Goal: Task Accomplishment & Management: Manage account settings

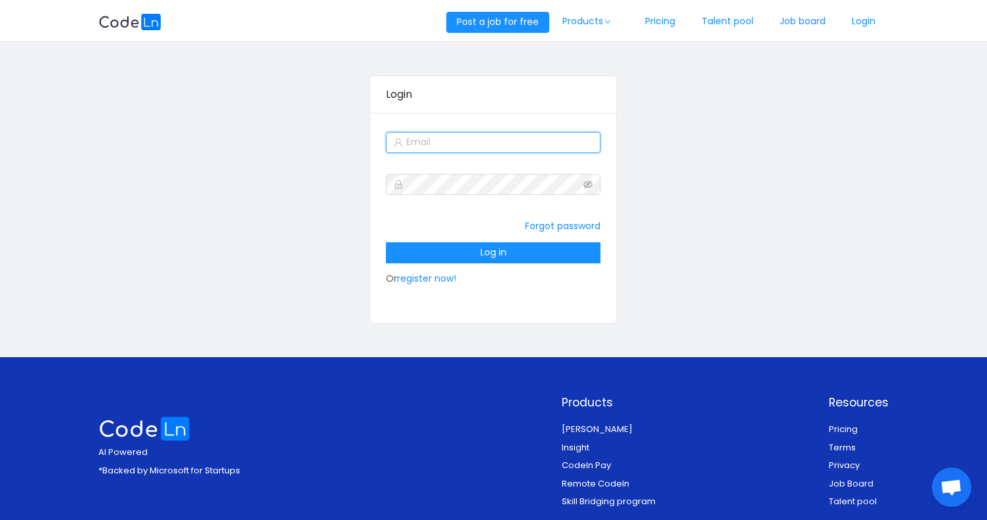
click at [450, 140] on input "text" at bounding box center [493, 142] width 215 height 21
click at [450, 142] on input "text" at bounding box center [493, 142] width 215 height 21
click at [343, 159] on div "Login Forgot password Log in Or register now!" at bounding box center [492, 199] width 789 height 295
click at [435, 143] on input "text" at bounding box center [493, 142] width 215 height 21
click at [515, 144] on input "text" at bounding box center [493, 142] width 215 height 21
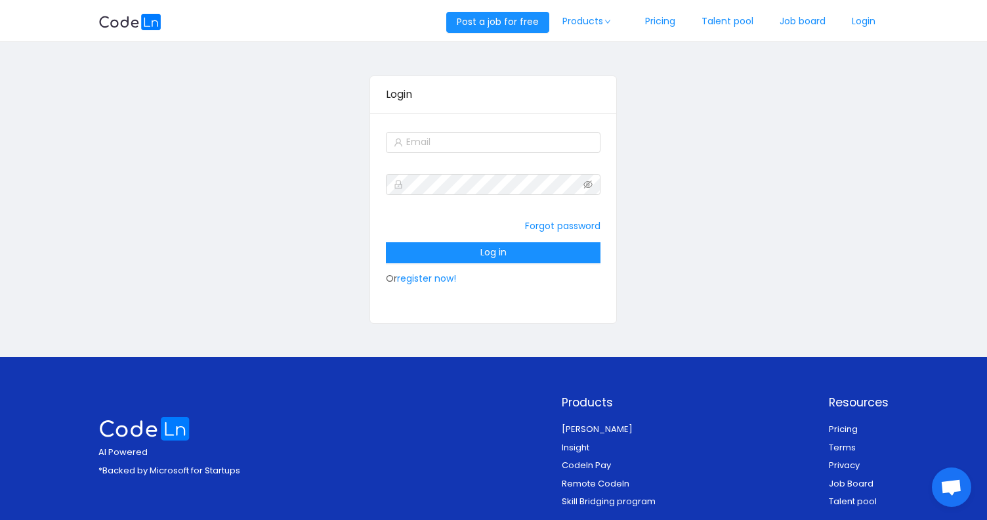
click at [474, 129] on div "Forgot password Log in Or register now!" at bounding box center [493, 218] width 246 height 210
click at [472, 144] on input "text" at bounding box center [493, 142] width 215 height 21
click at [430, 138] on input "text" at bounding box center [493, 142] width 215 height 21
paste input "robertruhiu@gmail.com"
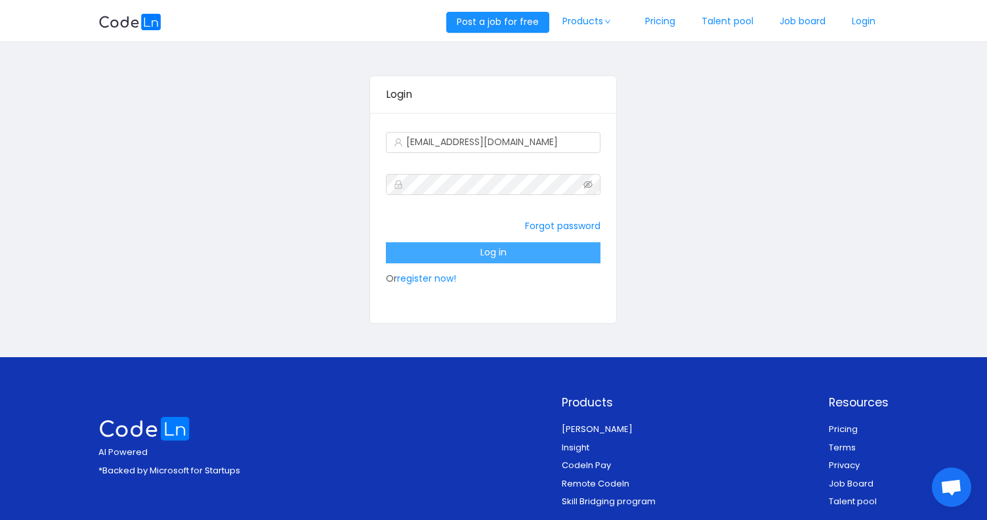
type input "robertruhiu@gmail.com"
click at [513, 250] on button "Log in" at bounding box center [493, 252] width 215 height 21
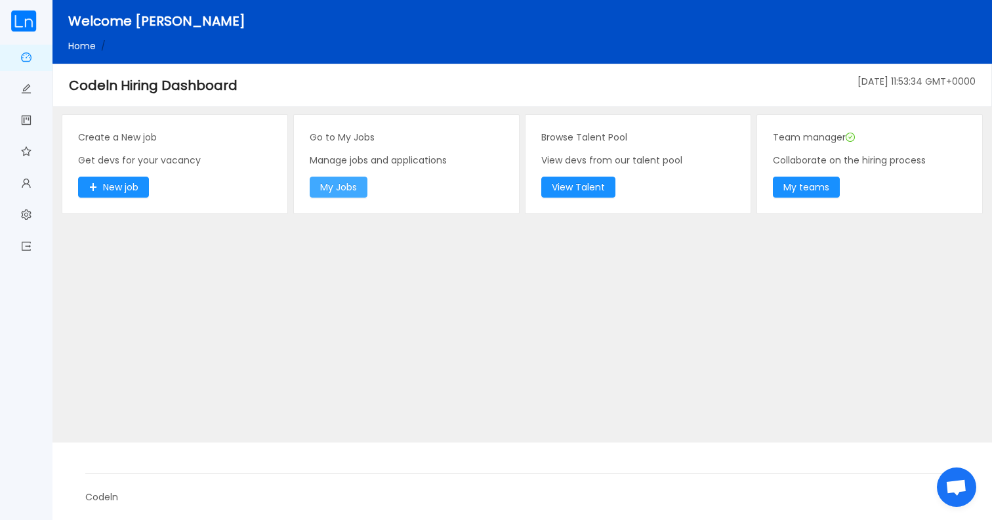
click at [351, 189] on button "My Jobs" at bounding box center [339, 187] width 58 height 21
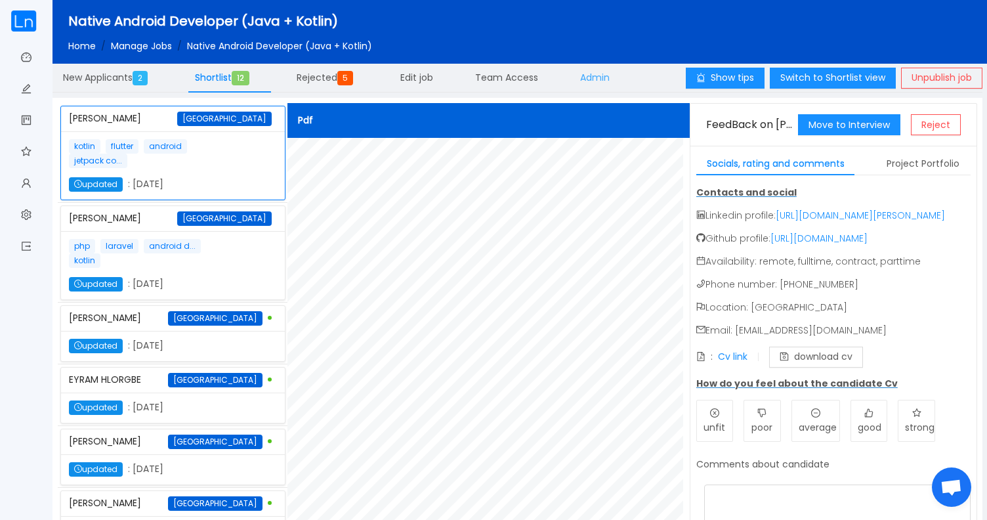
click at [610, 81] on span "Admin" at bounding box center [595, 77] width 30 height 13
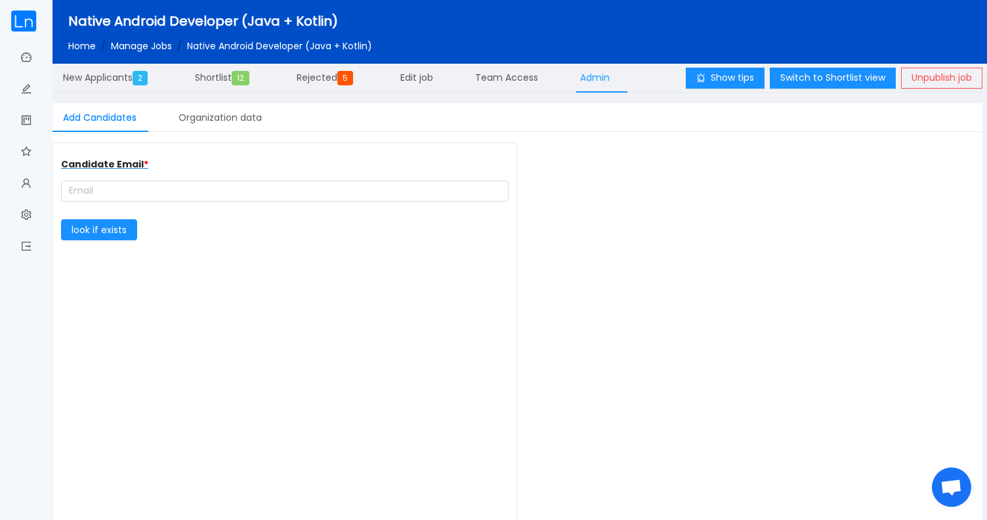
type input "ExpressPay"
type input "https://expresspaygh.com/"
click at [247, 115] on div "Organization data" at bounding box center [220, 118] width 104 height 30
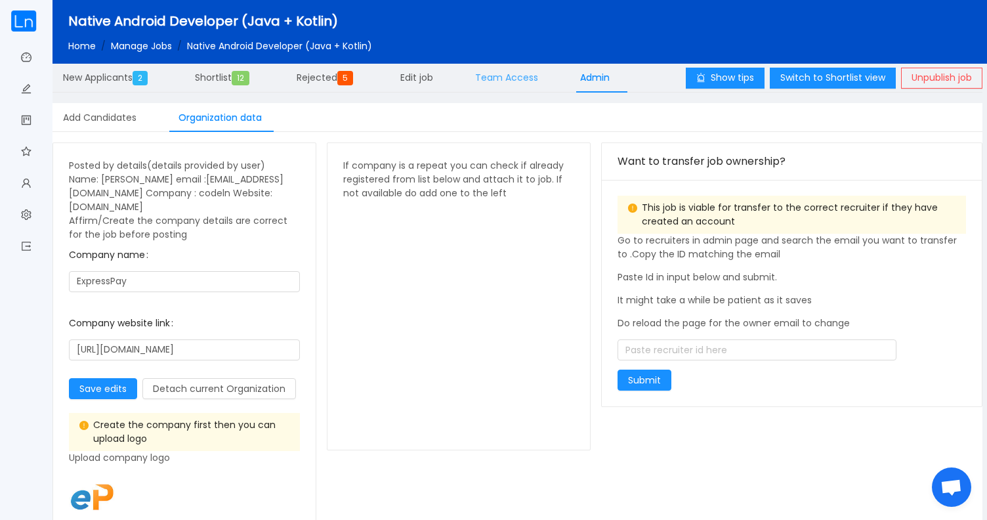
click at [520, 86] on div "Team Access" at bounding box center [507, 78] width 84 height 30
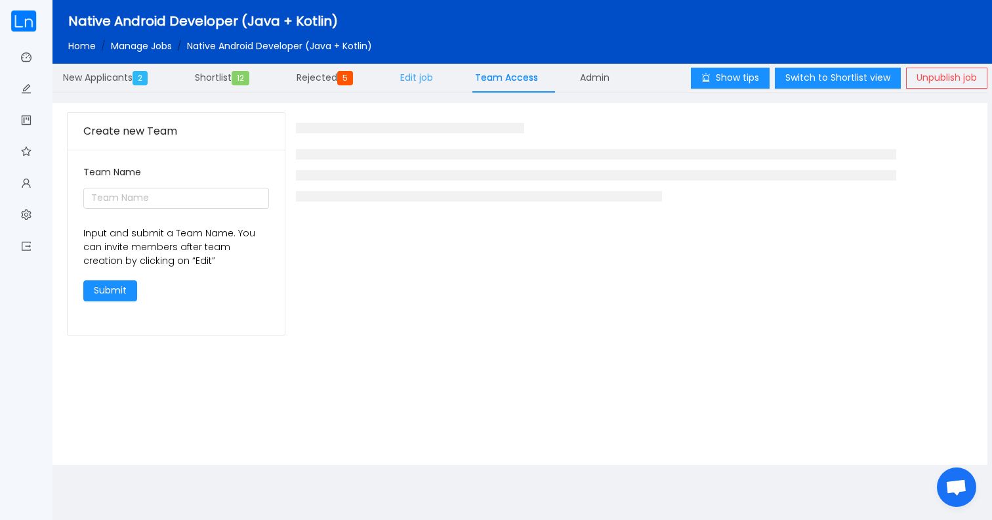
click at [417, 84] on div "Edit job" at bounding box center [417, 78] width 54 height 30
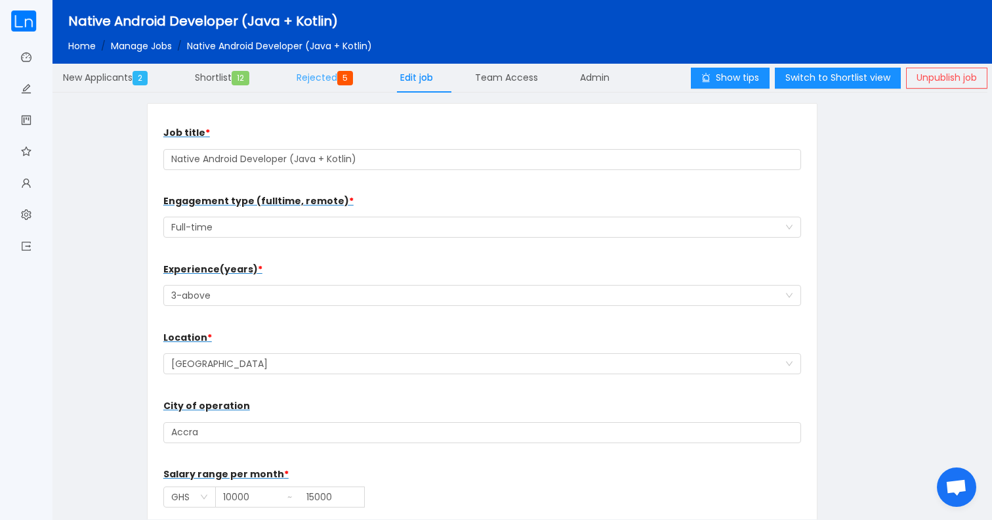
click at [337, 85] on div "Rejected 5" at bounding box center [327, 78] width 83 height 30
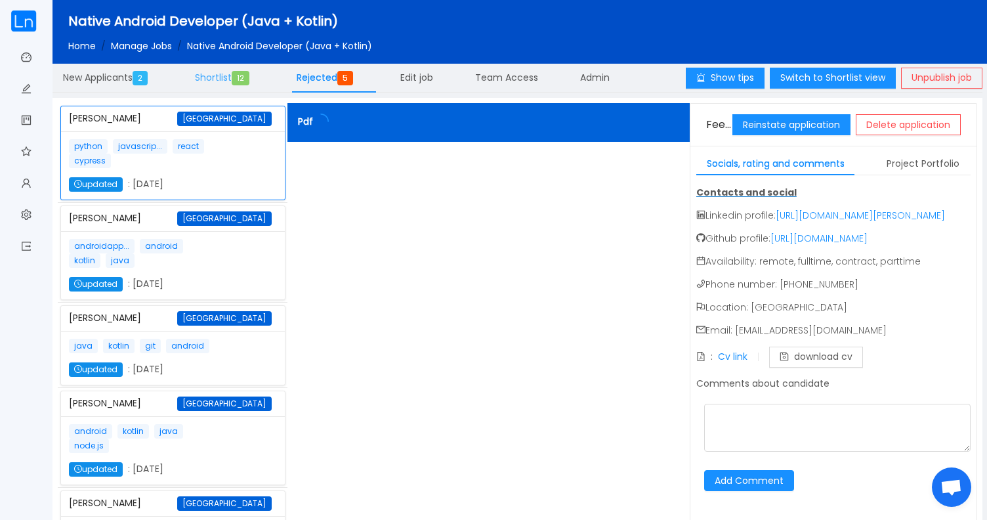
click at [237, 78] on span "Shortlist 12" at bounding box center [225, 77] width 60 height 13
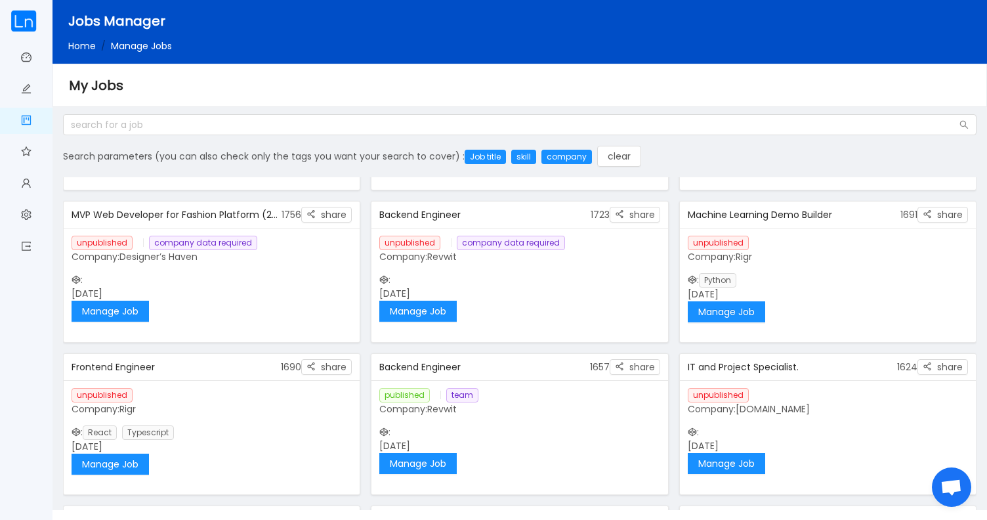
scroll to position [291, 0]
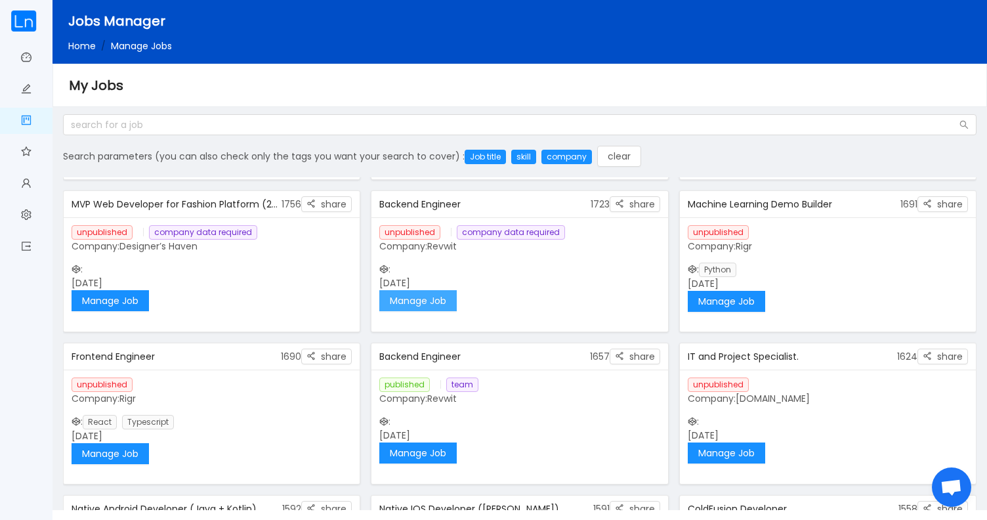
click at [430, 299] on button "Manage Job" at bounding box center [417, 300] width 77 height 21
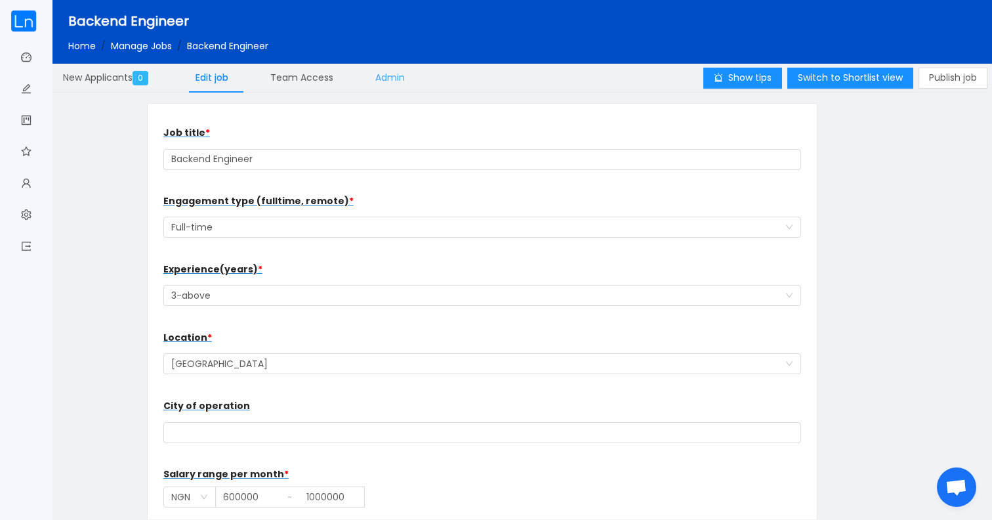
click at [398, 75] on span "Admin" at bounding box center [390, 77] width 30 height 13
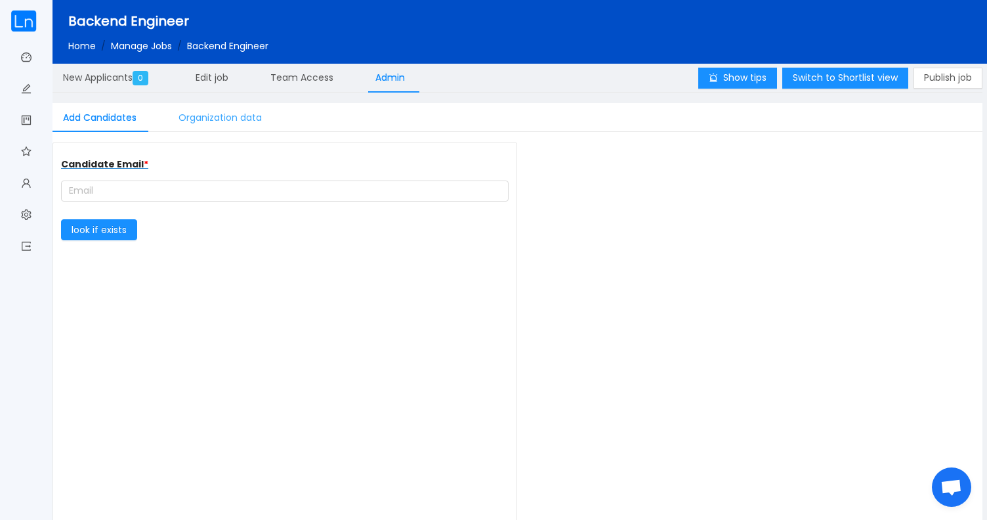
click at [232, 117] on div "Organization data" at bounding box center [220, 118] width 104 height 30
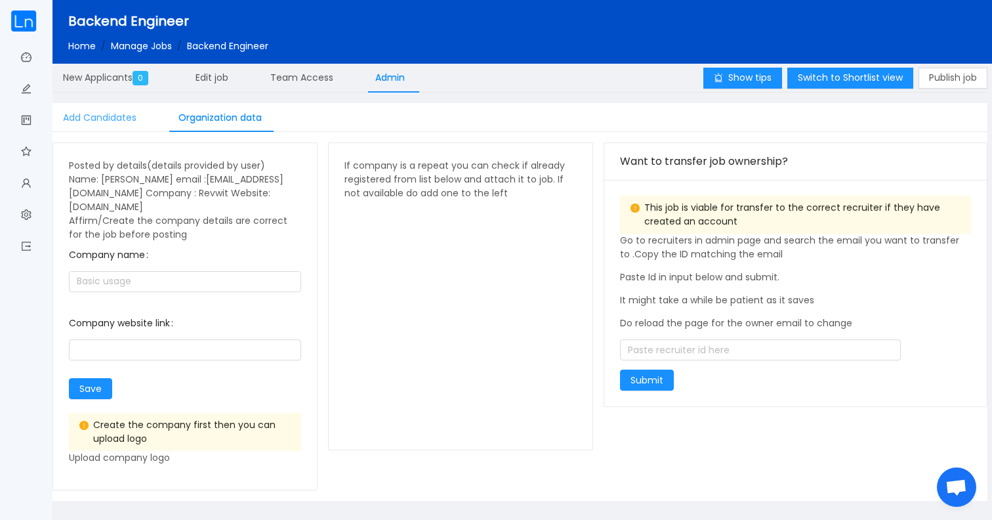
click at [107, 119] on div "Add Candidates" at bounding box center [99, 118] width 94 height 30
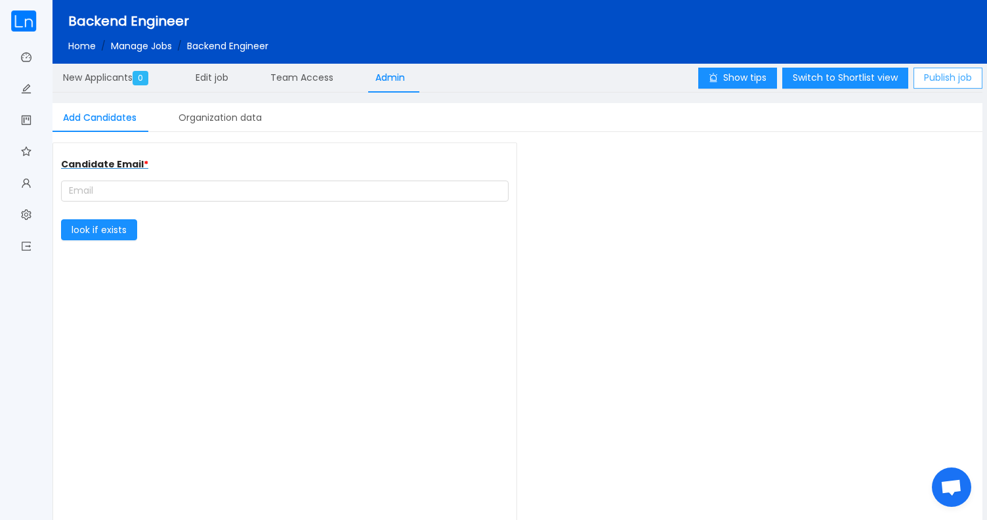
click at [932, 82] on button "Publish job" at bounding box center [947, 78] width 69 height 21
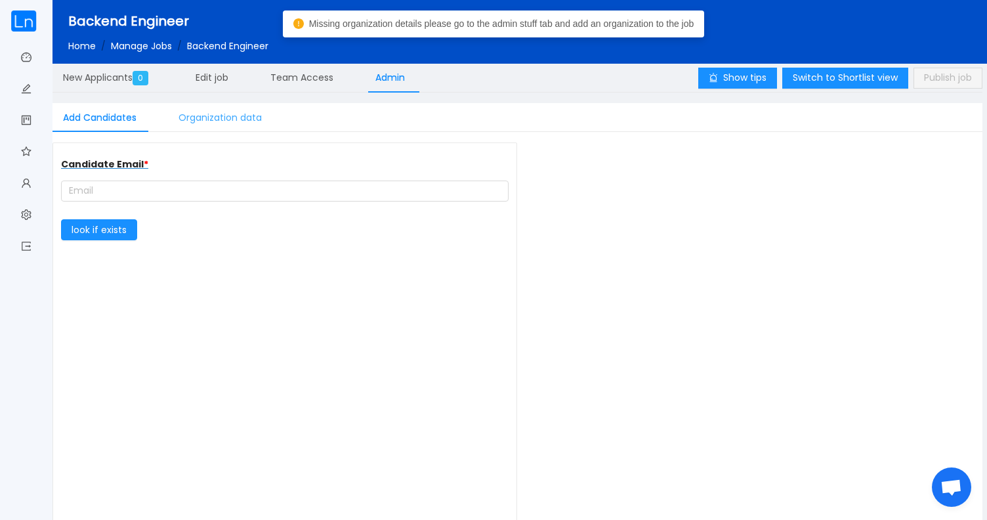
click at [236, 117] on div "Organization data" at bounding box center [220, 118] width 104 height 30
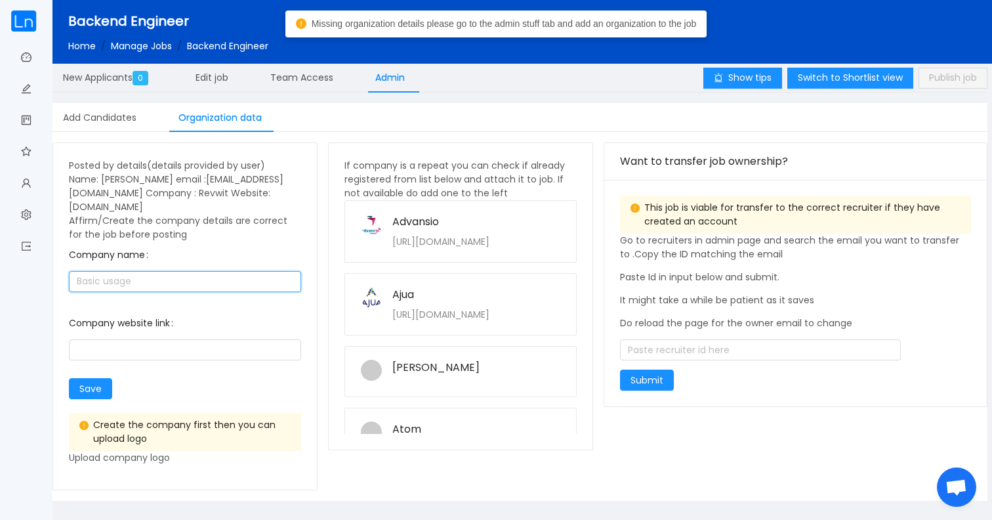
click at [247, 276] on input "text" at bounding box center [185, 281] width 232 height 21
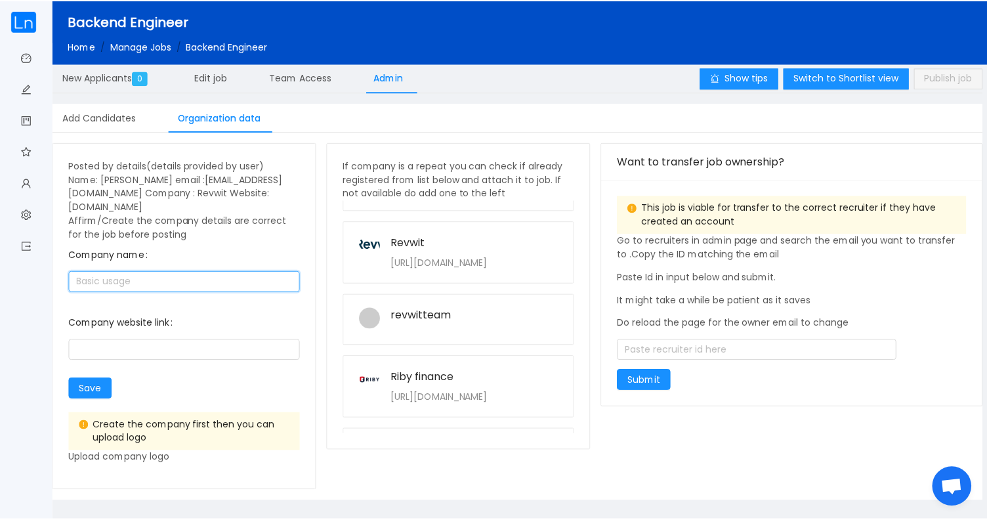
scroll to position [5467, 0]
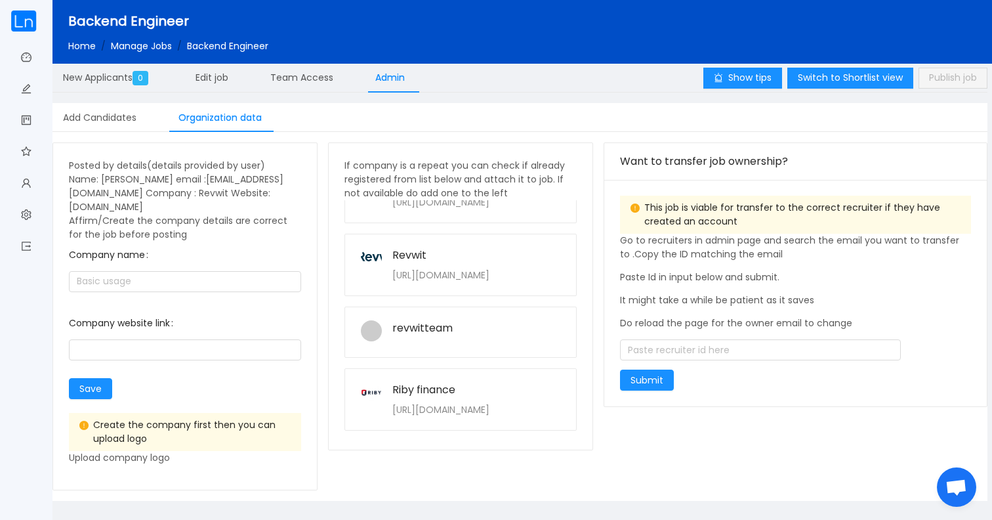
click at [473, 247] on div "Revwit" at bounding box center [476, 255] width 168 height 16
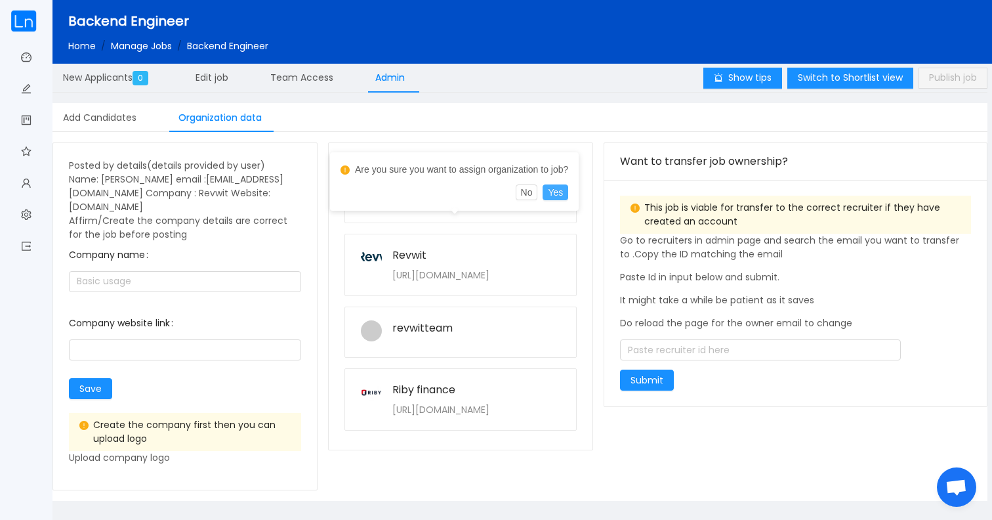
click at [555, 197] on button "Yes" at bounding box center [556, 192] width 26 height 16
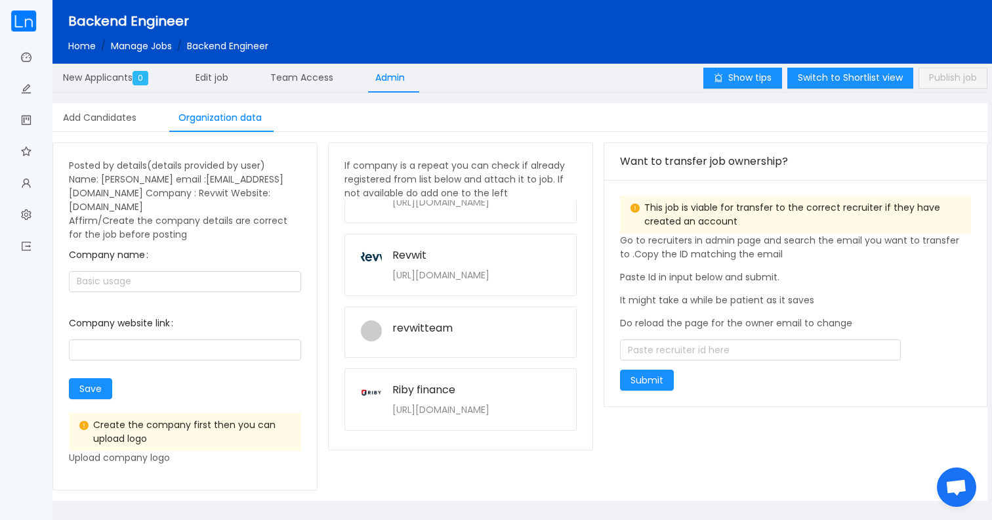
type input "Revwit"
type input "[URL][DOMAIN_NAME]"
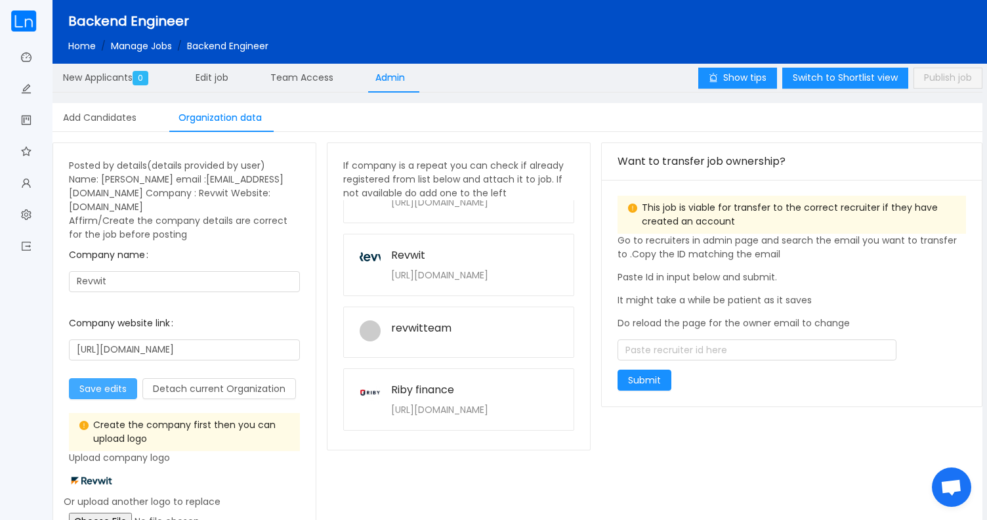
click at [115, 378] on button "Save edits" at bounding box center [103, 388] width 68 height 21
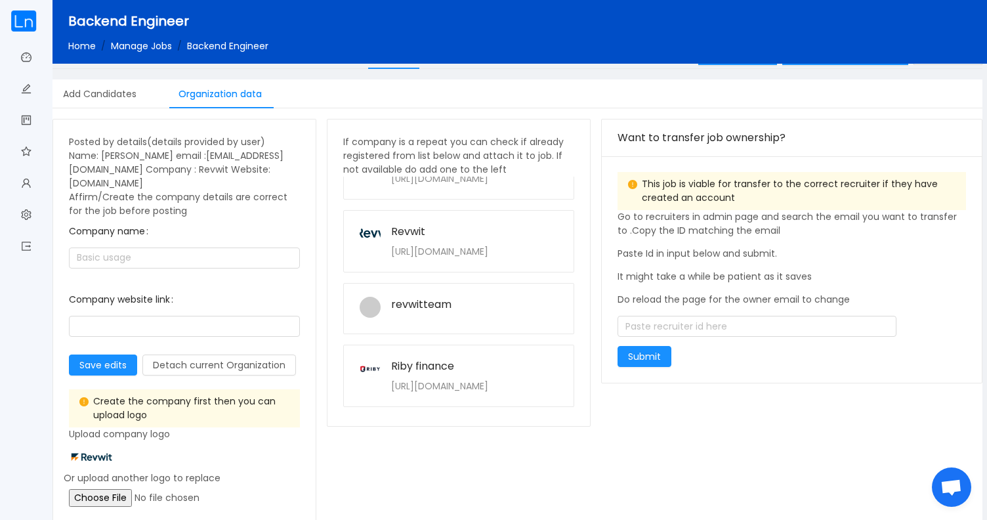
scroll to position [0, 0]
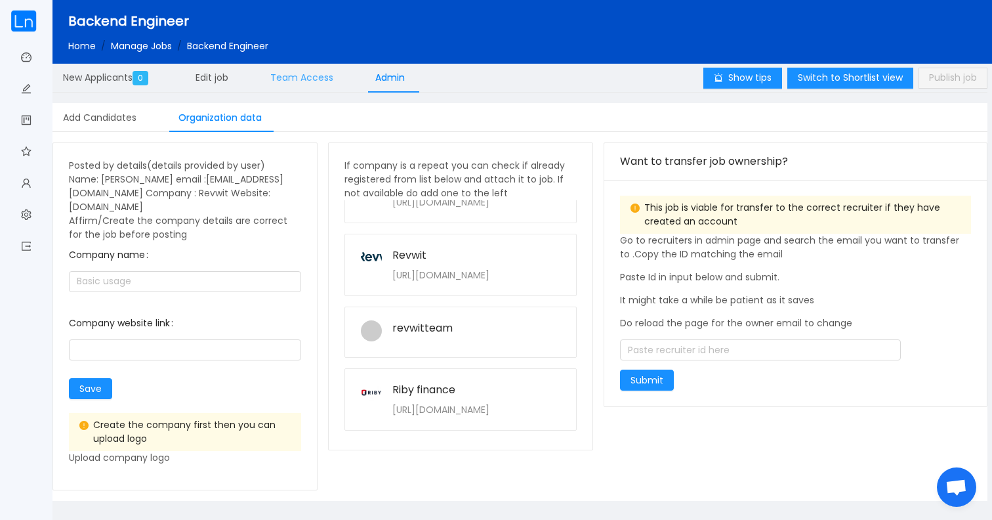
click at [296, 75] on span "Team Access" at bounding box center [301, 77] width 63 height 13
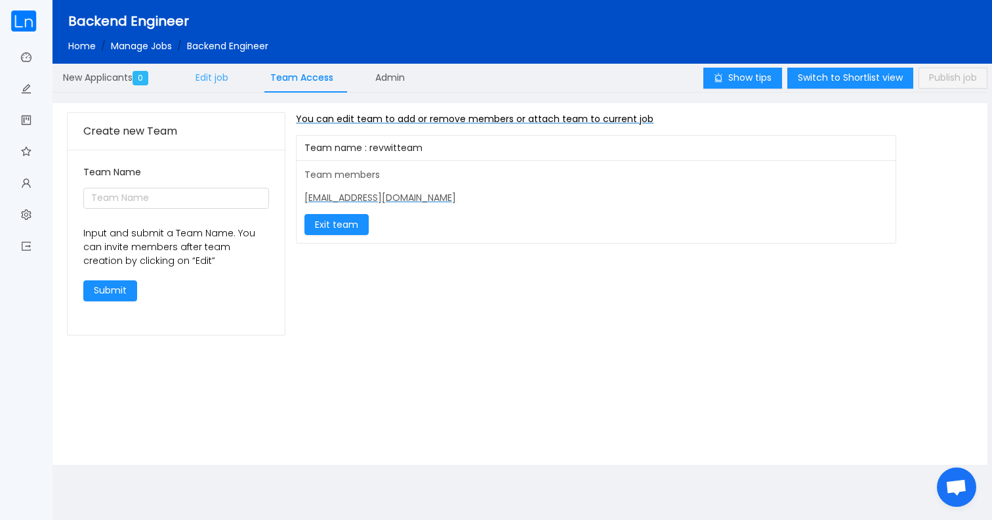
click at [223, 81] on span "Edit job" at bounding box center [212, 77] width 33 height 13
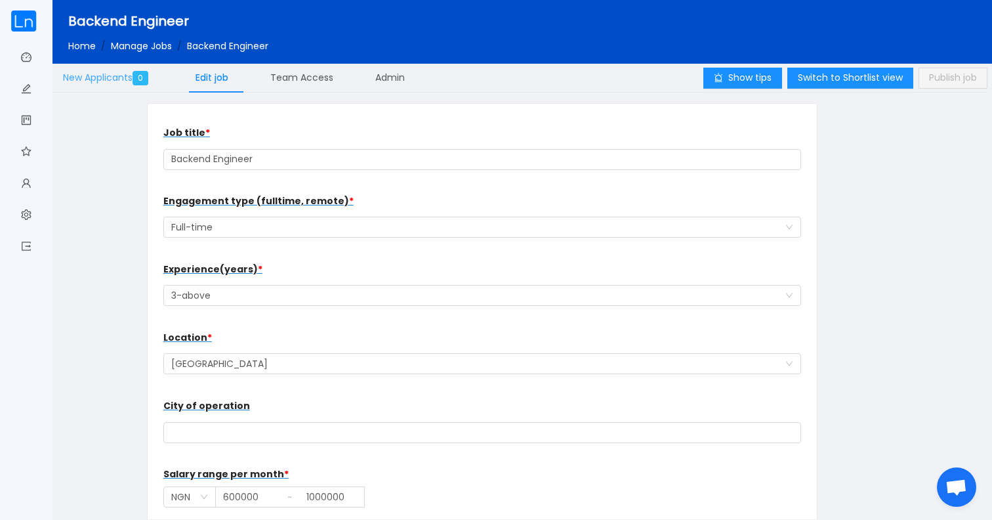
click at [119, 82] on span "New Applicants 0" at bounding box center [108, 77] width 91 height 13
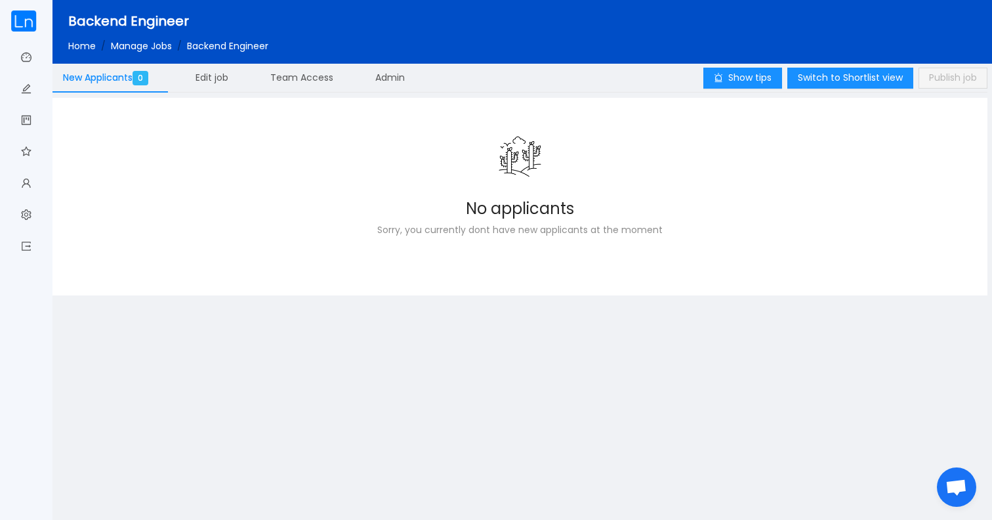
click at [157, 49] on link "Manage Jobs" at bounding box center [141, 45] width 61 height 13
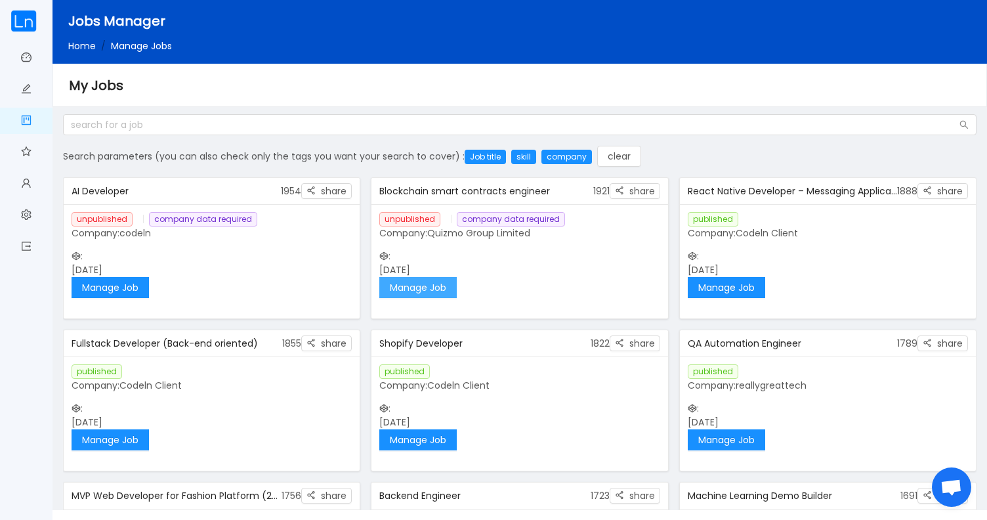
click at [427, 283] on button "Manage Job" at bounding box center [417, 287] width 77 height 21
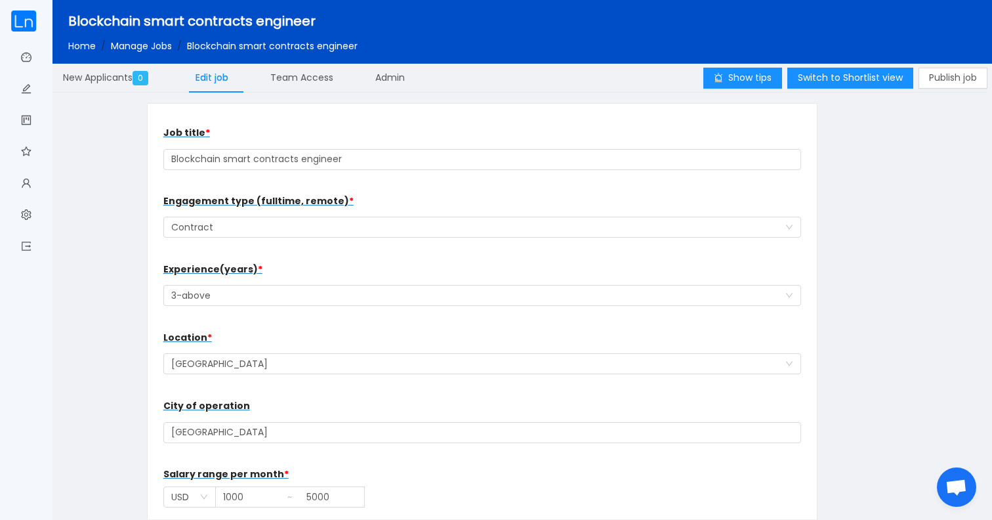
click at [146, 50] on link "Manage Jobs" at bounding box center [141, 45] width 61 height 13
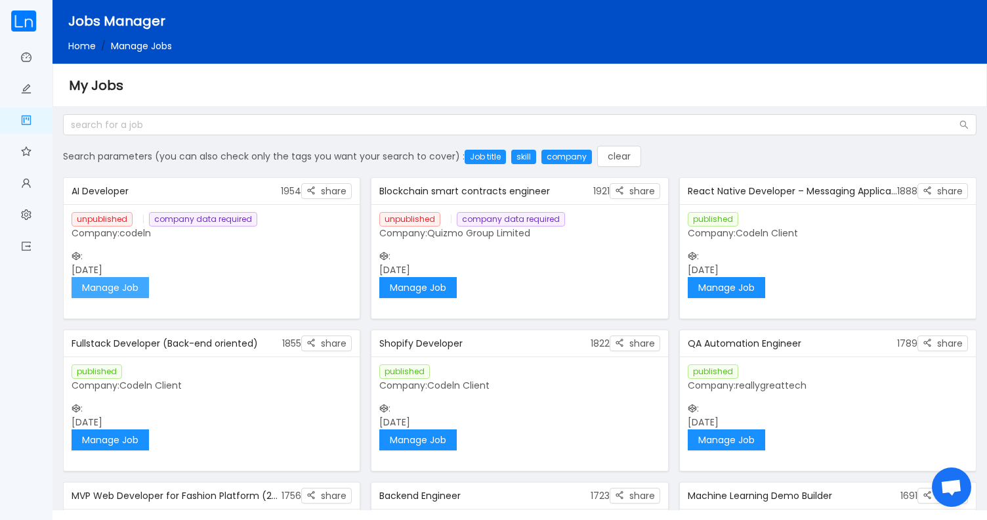
click at [127, 289] on button "Manage Job" at bounding box center [110, 287] width 77 height 21
